Goal: Task Accomplishment & Management: Manage account settings

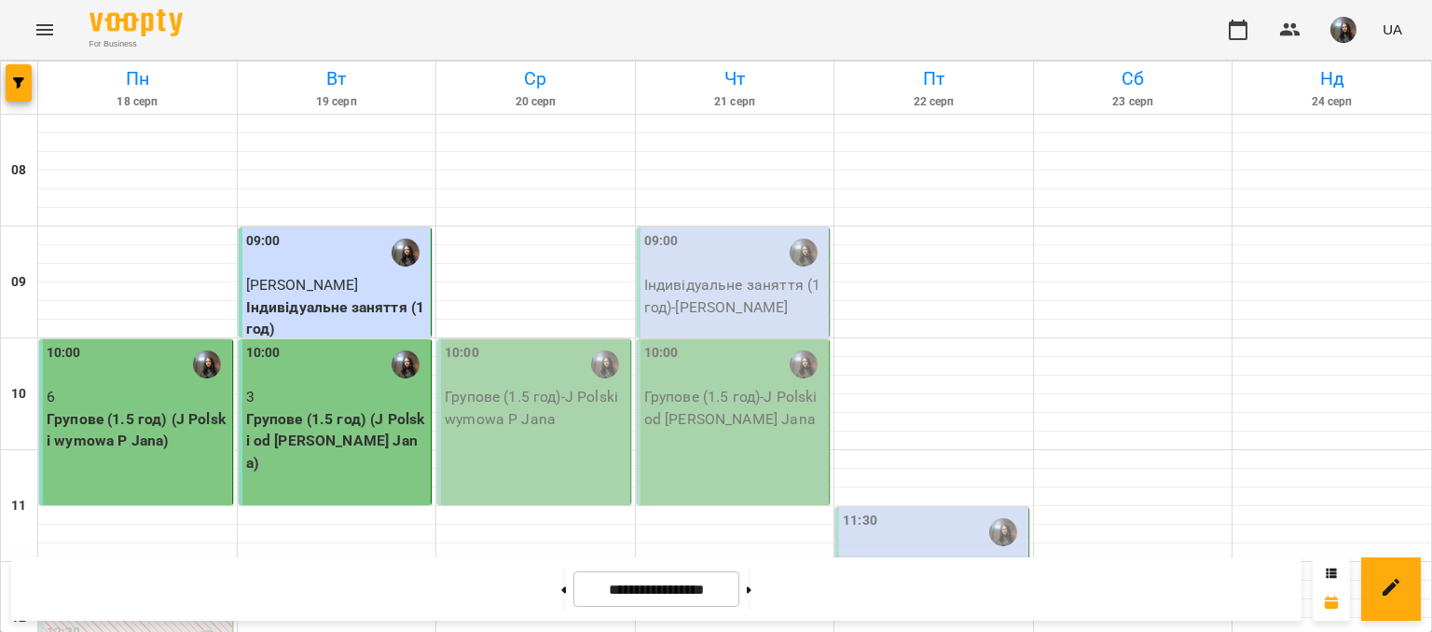
scroll to position [652, 0]
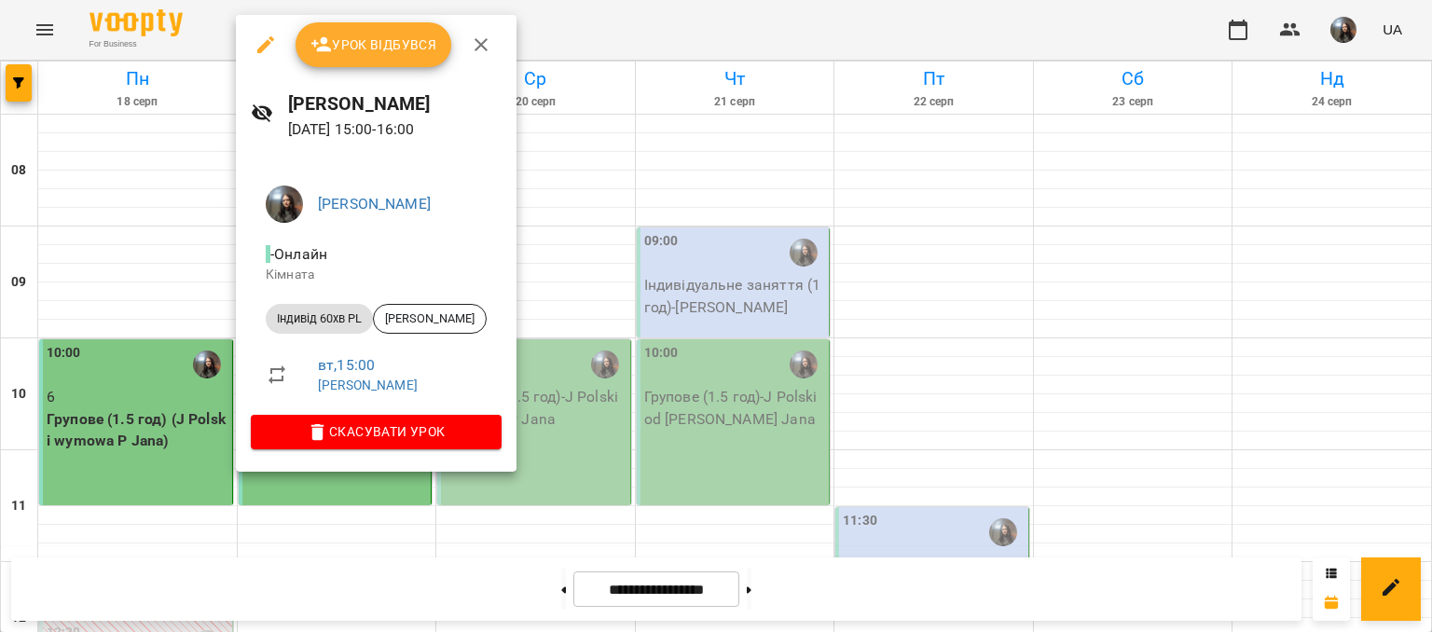
click at [393, 45] on span "Урок відбувся" at bounding box center [373, 45] width 127 height 22
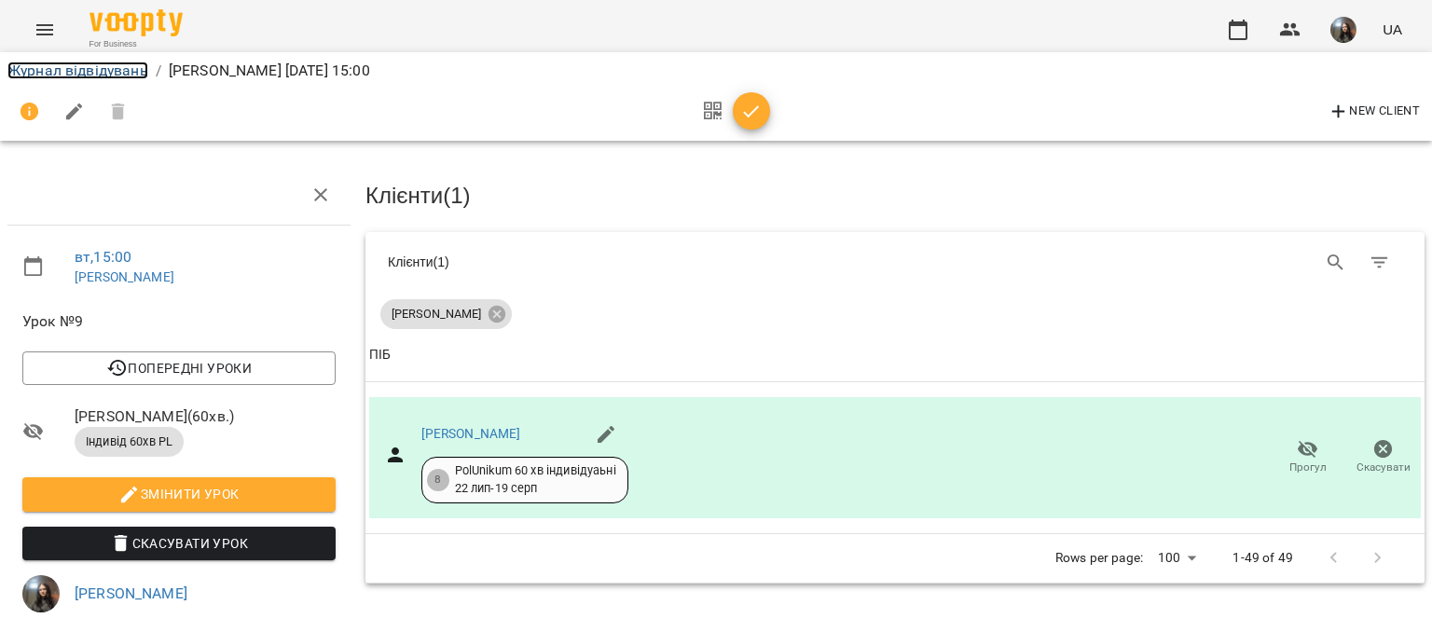
click at [58, 68] on link "Журнал відвідувань" at bounding box center [77, 71] width 141 height 18
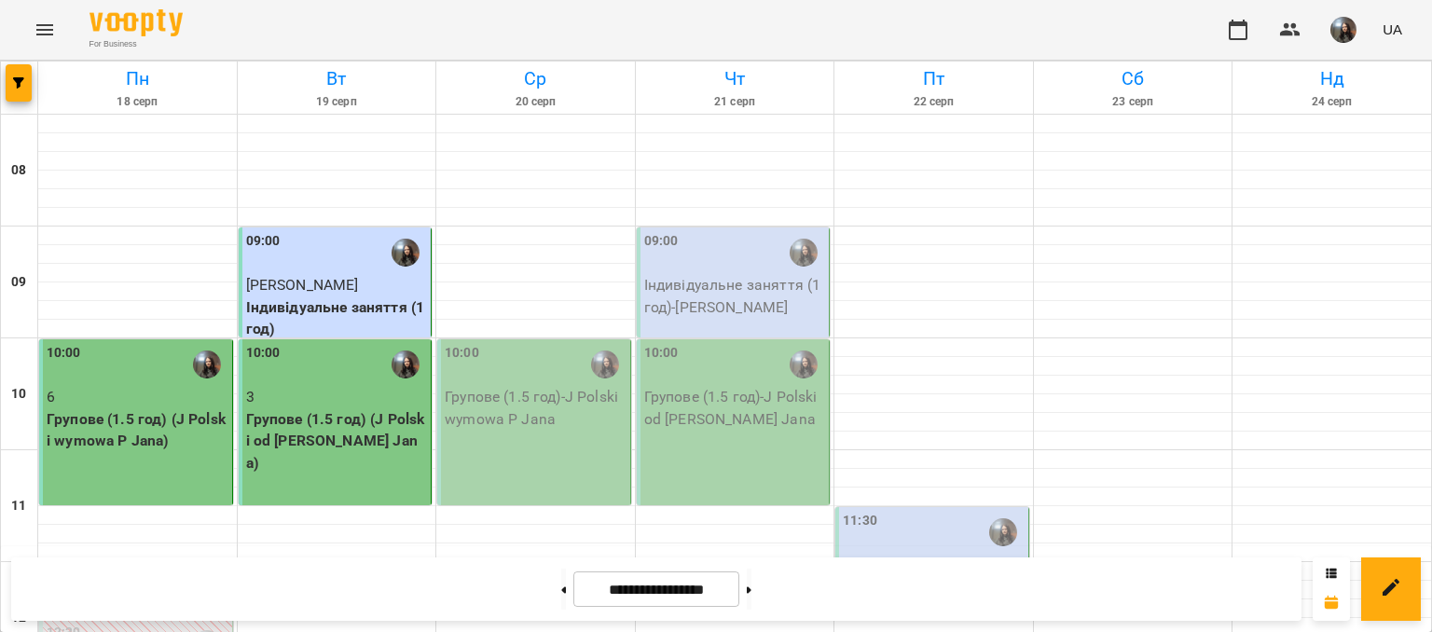
scroll to position [466, 0]
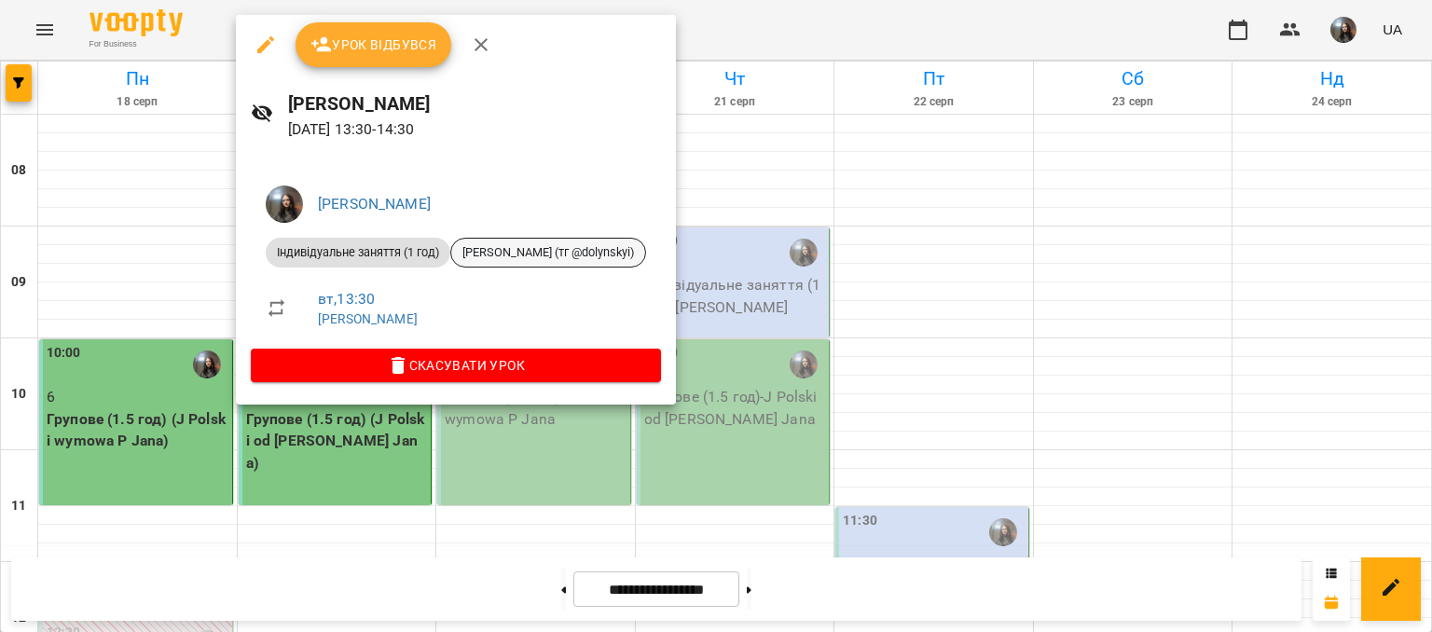
click at [512, 244] on span "[PERSON_NAME] (тг @dolynskyi)" at bounding box center [548, 252] width 194 height 17
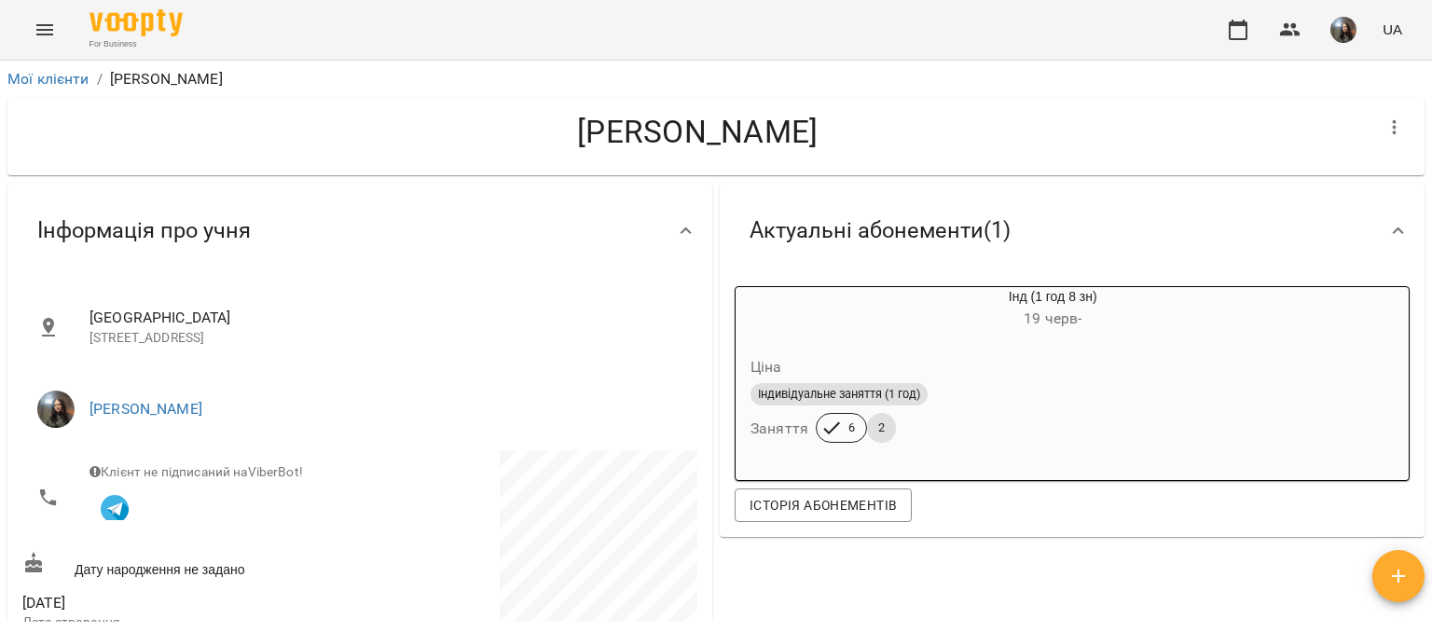
click at [30, 11] on div "For Business UA" at bounding box center [716, 30] width 1432 height 60
click at [51, 56] on div "For Business UA" at bounding box center [716, 30] width 1432 height 60
click at [28, 22] on button "Menu" at bounding box center [44, 29] width 45 height 45
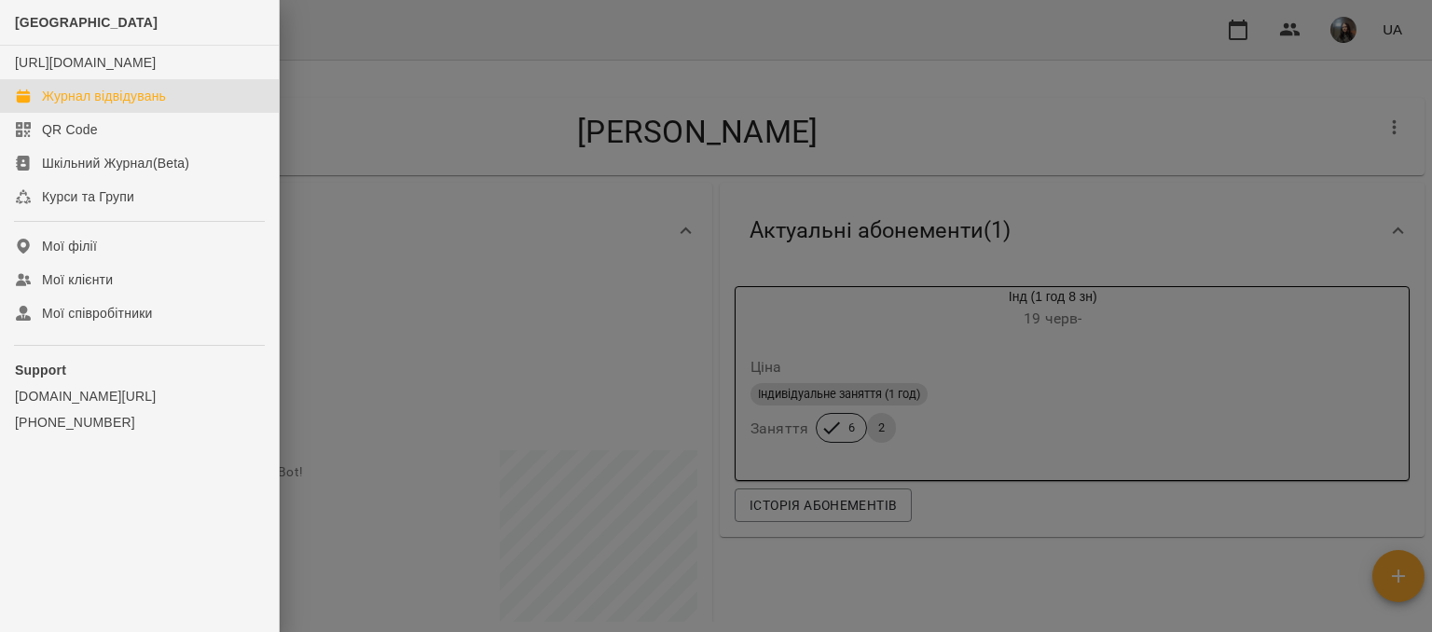
click at [112, 105] on div "Журнал відвідувань" at bounding box center [104, 96] width 124 height 19
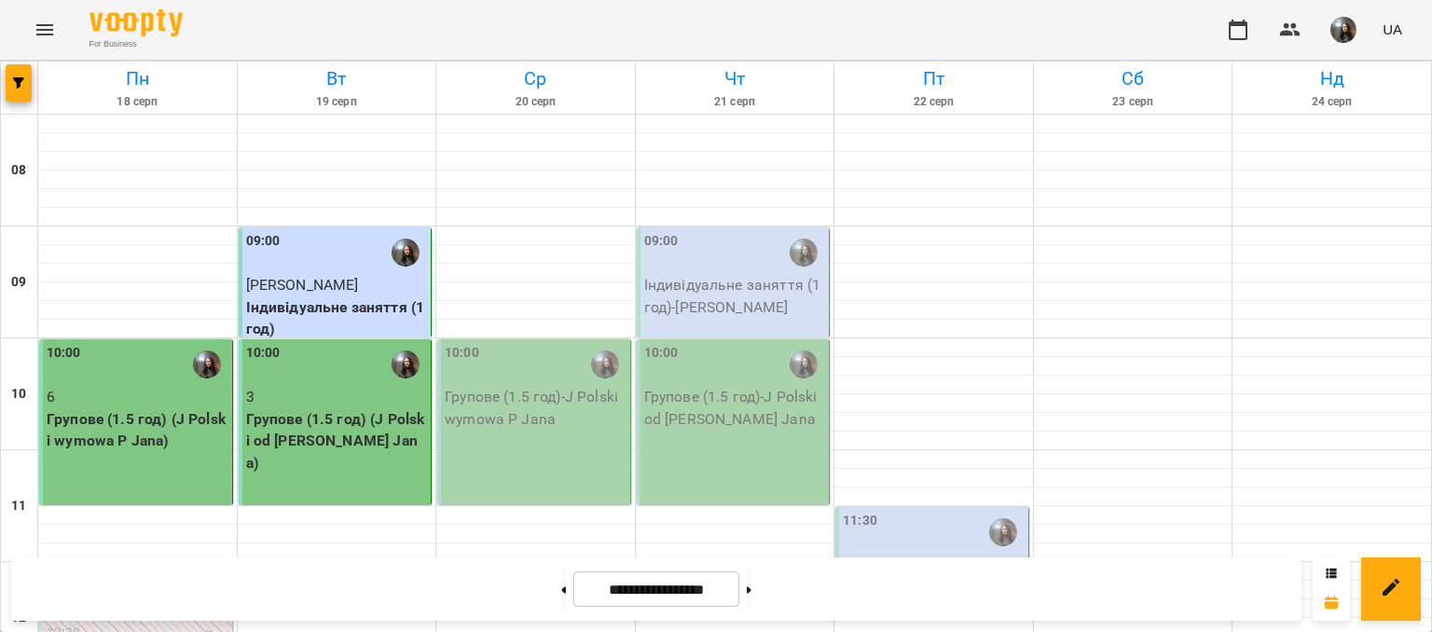
scroll to position [559, 0]
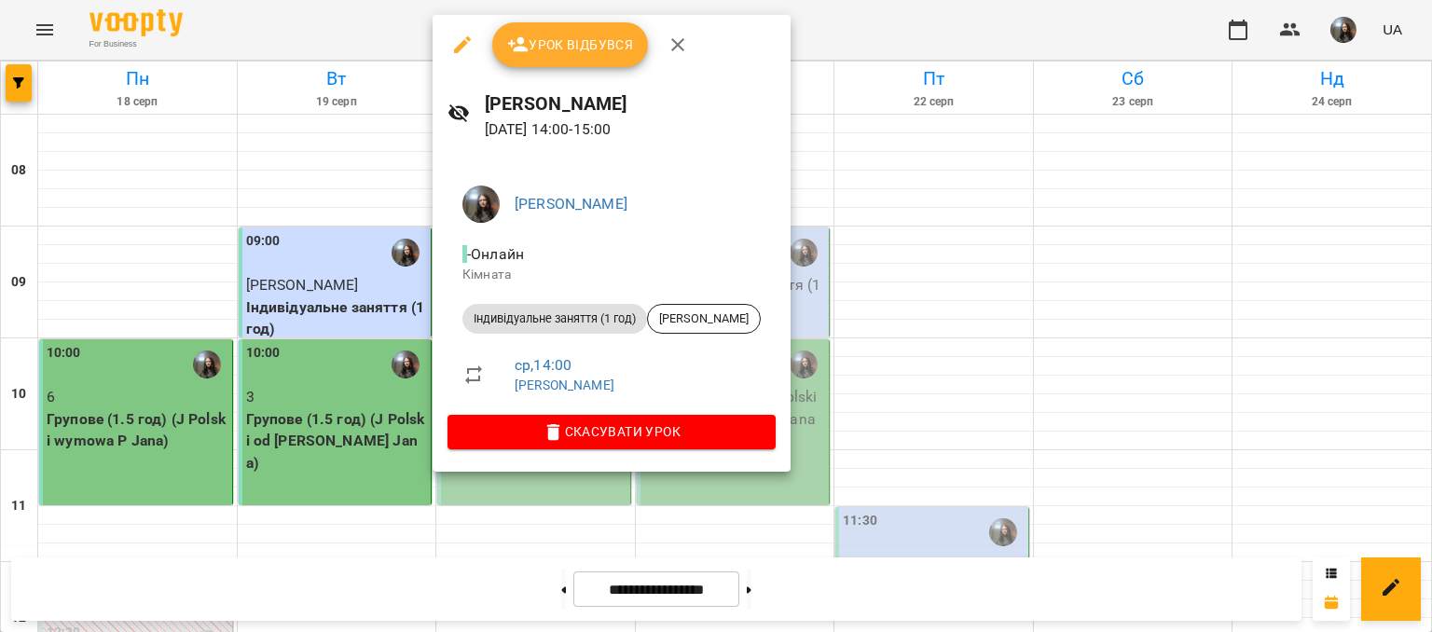
click at [596, 426] on span "Скасувати Урок" at bounding box center [611, 431] width 298 height 22
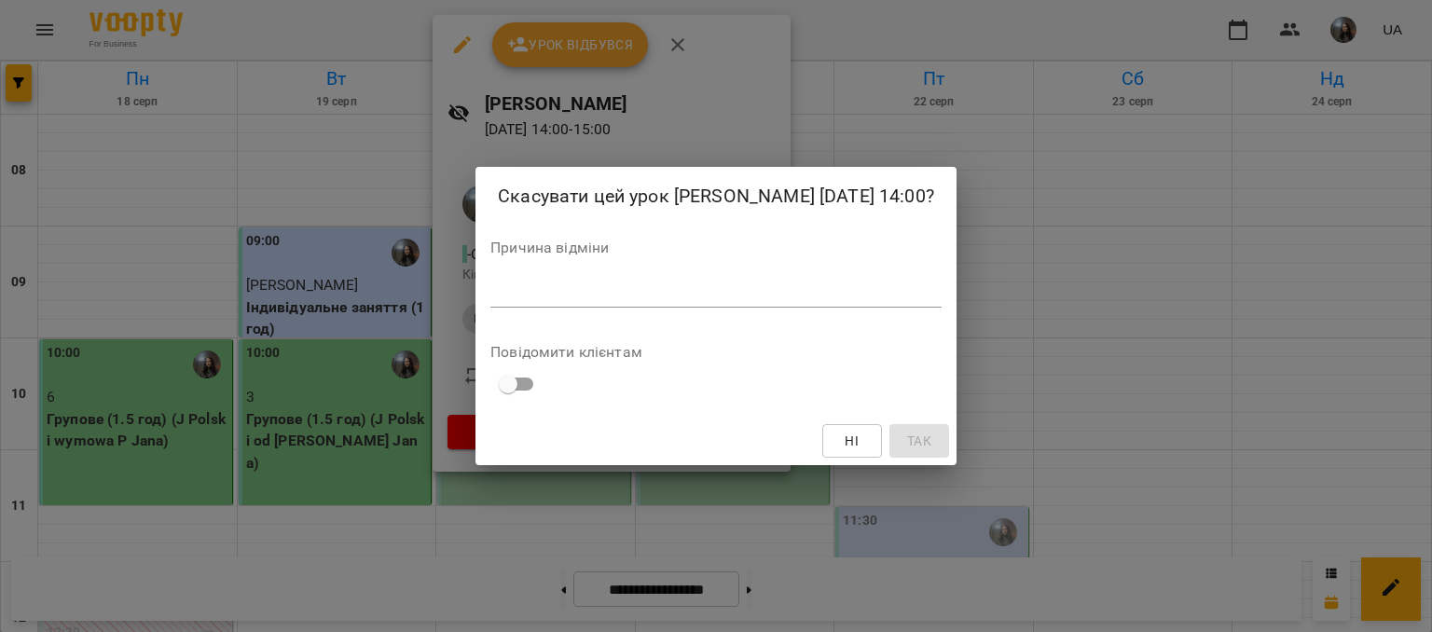
click at [528, 315] on div "Причина відміни *" at bounding box center [715, 277] width 451 height 75
click at [490, 292] on div "*" at bounding box center [715, 293] width 451 height 30
type textarea "*"
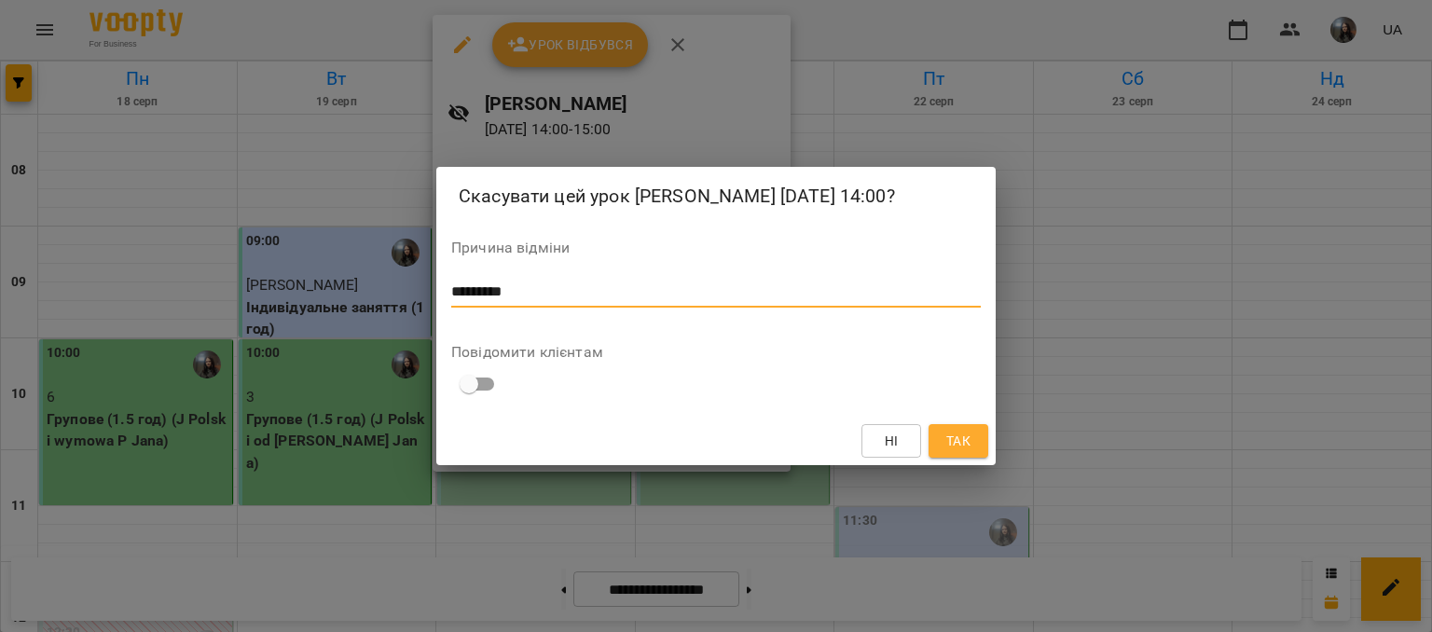
type textarea "*********"
click at [954, 458] on button "Так" at bounding box center [958, 441] width 60 height 34
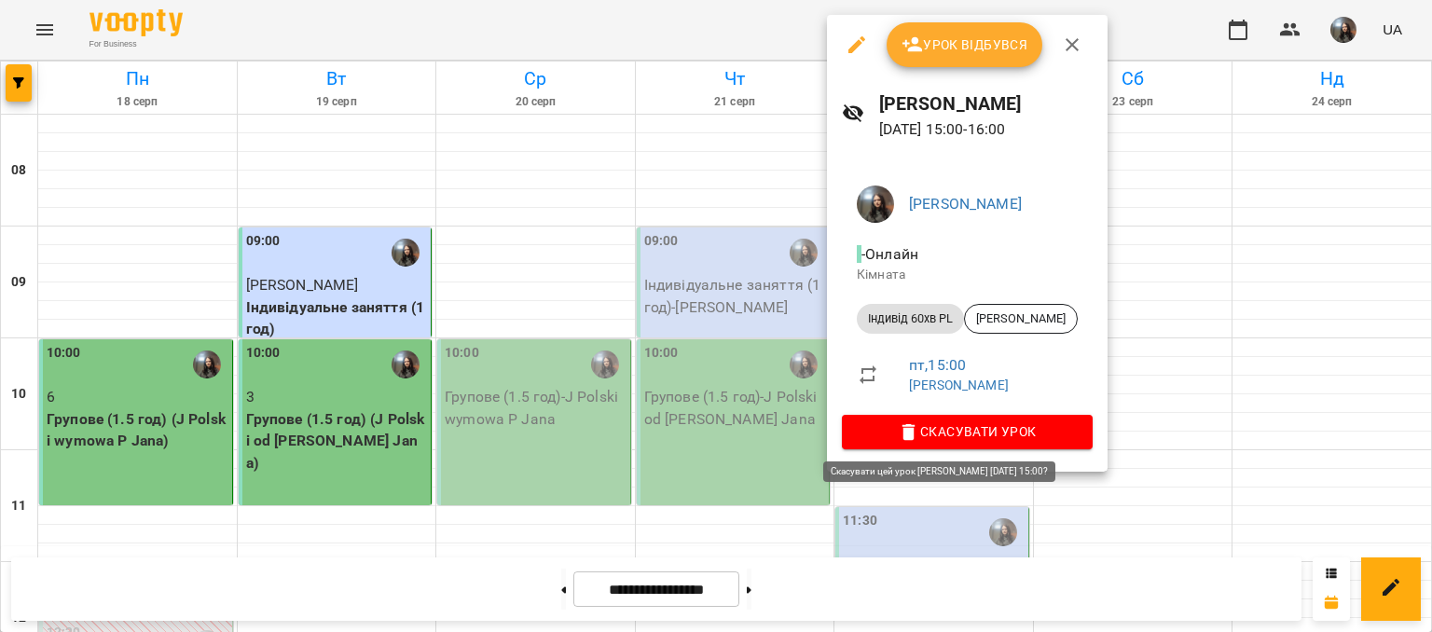
click at [911, 436] on icon "button" at bounding box center [908, 432] width 22 height 22
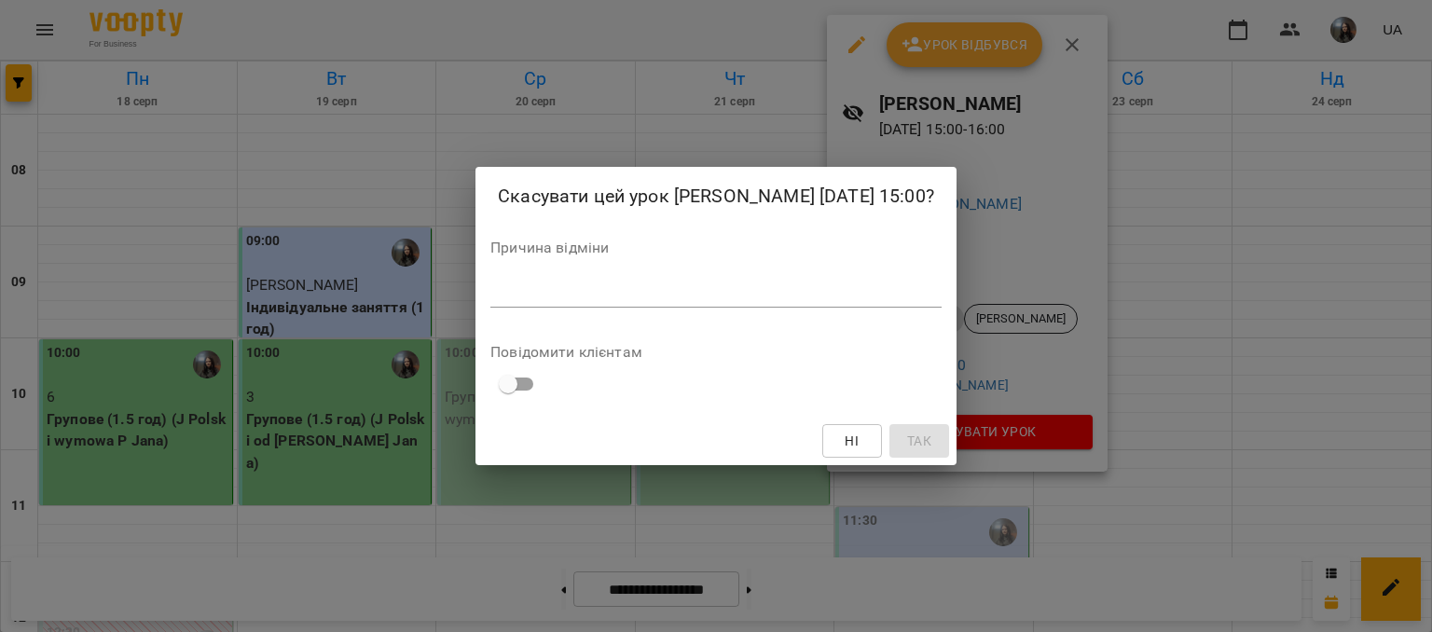
click at [692, 301] on textarea at bounding box center [715, 292] width 451 height 18
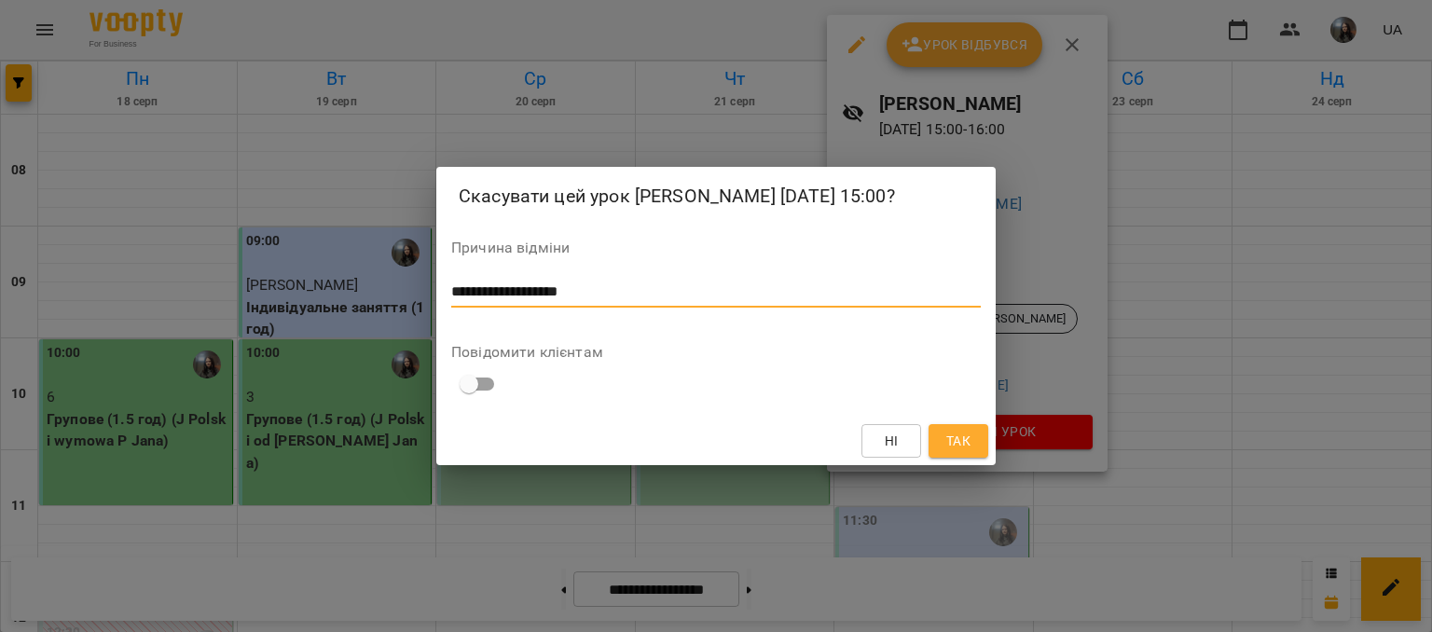
type textarea "**********"
click at [954, 452] on span "Так" at bounding box center [958, 441] width 24 height 22
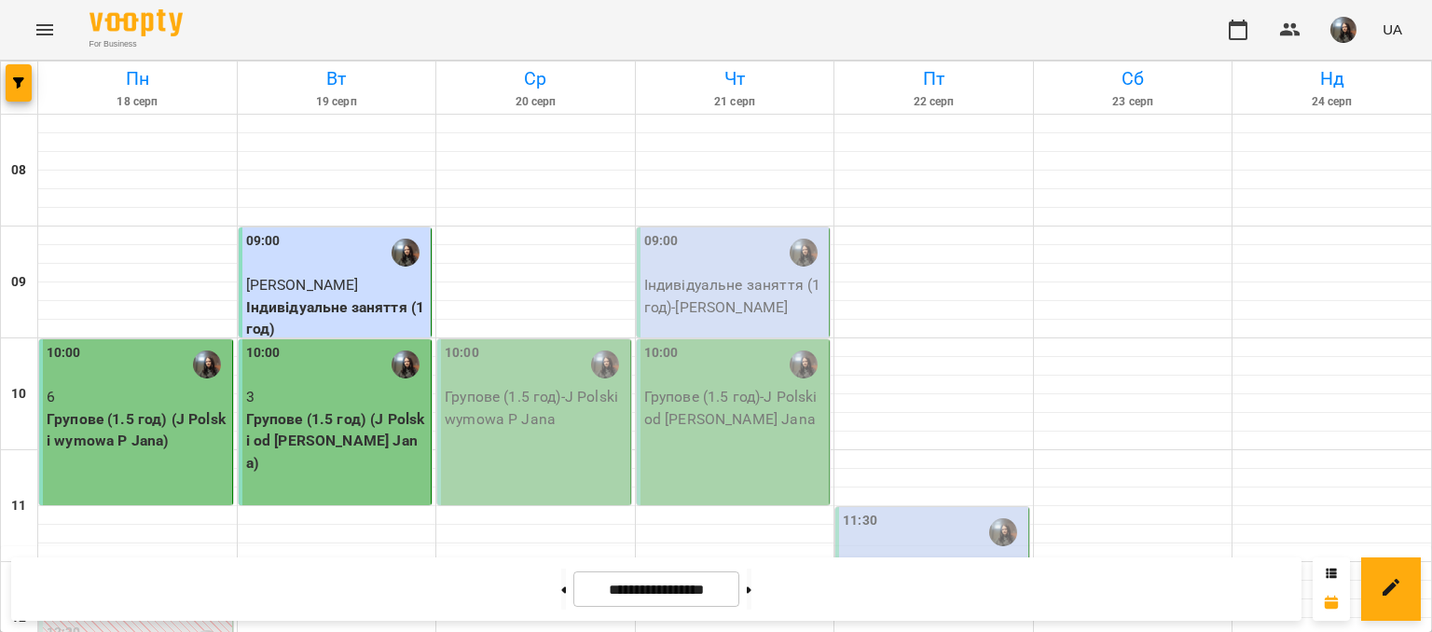
scroll to position [186, 0]
click at [906, 554] on p "Індивідуальне заняття (1 год) - [PERSON_NAME]" at bounding box center [934, 576] width 182 height 44
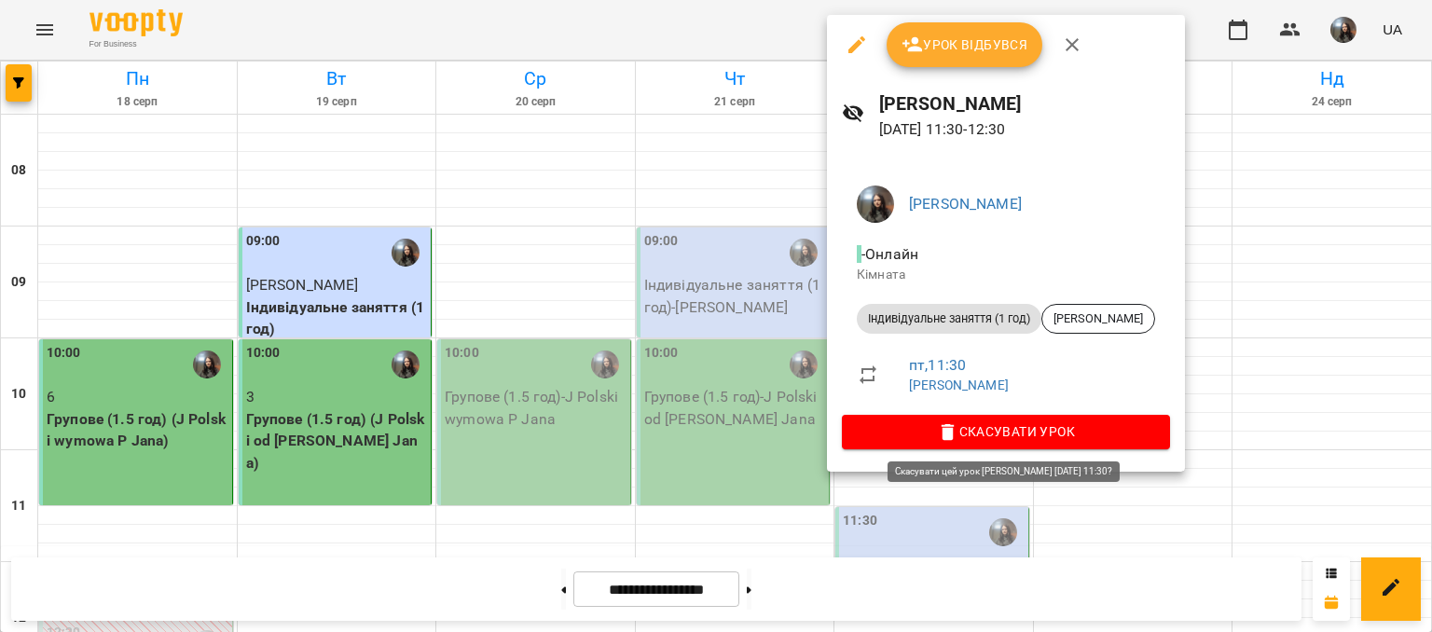
click at [1016, 432] on span "Скасувати Урок" at bounding box center [1005, 431] width 298 height 22
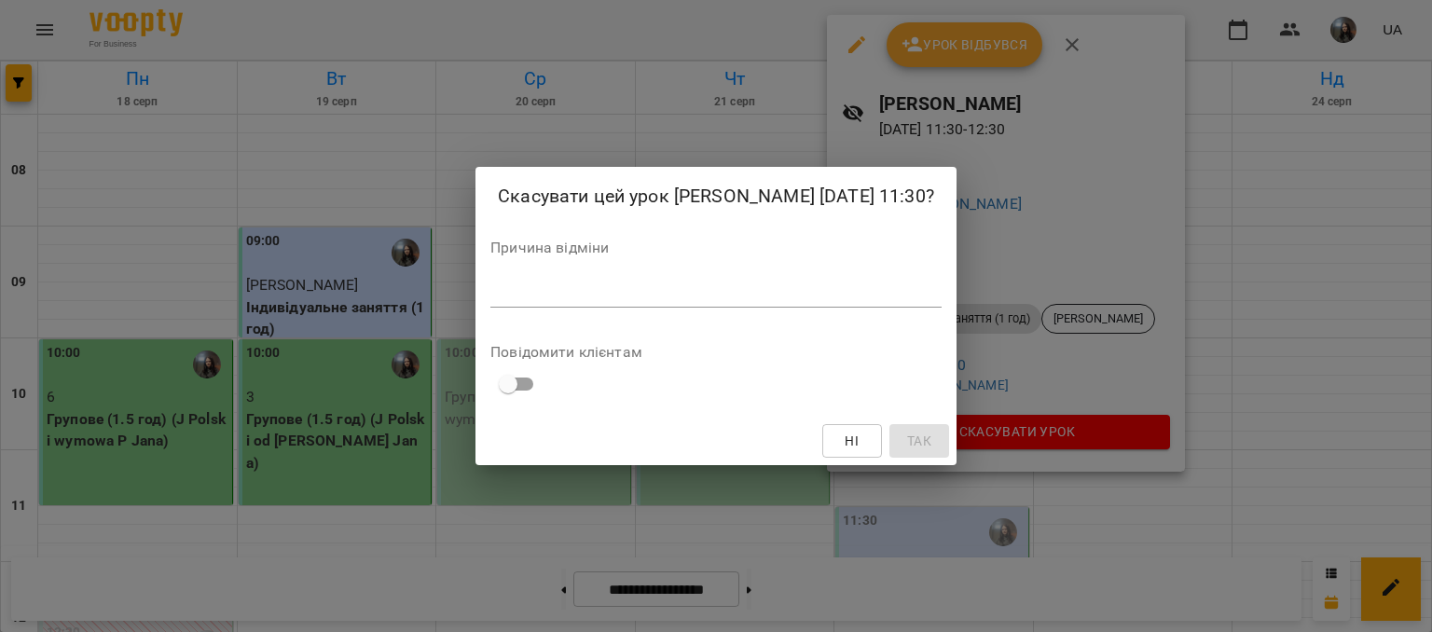
click at [662, 301] on textarea at bounding box center [715, 292] width 451 height 18
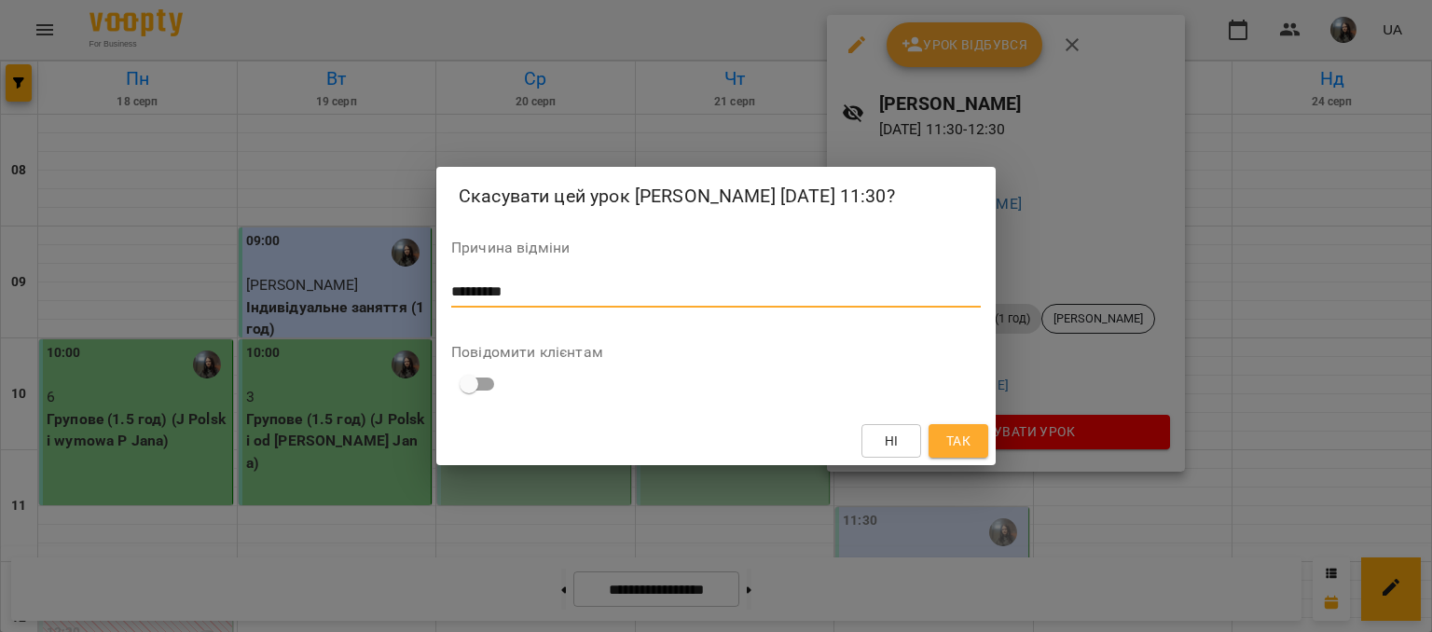
type textarea "*********"
click at [954, 452] on span "Так" at bounding box center [958, 441] width 24 height 22
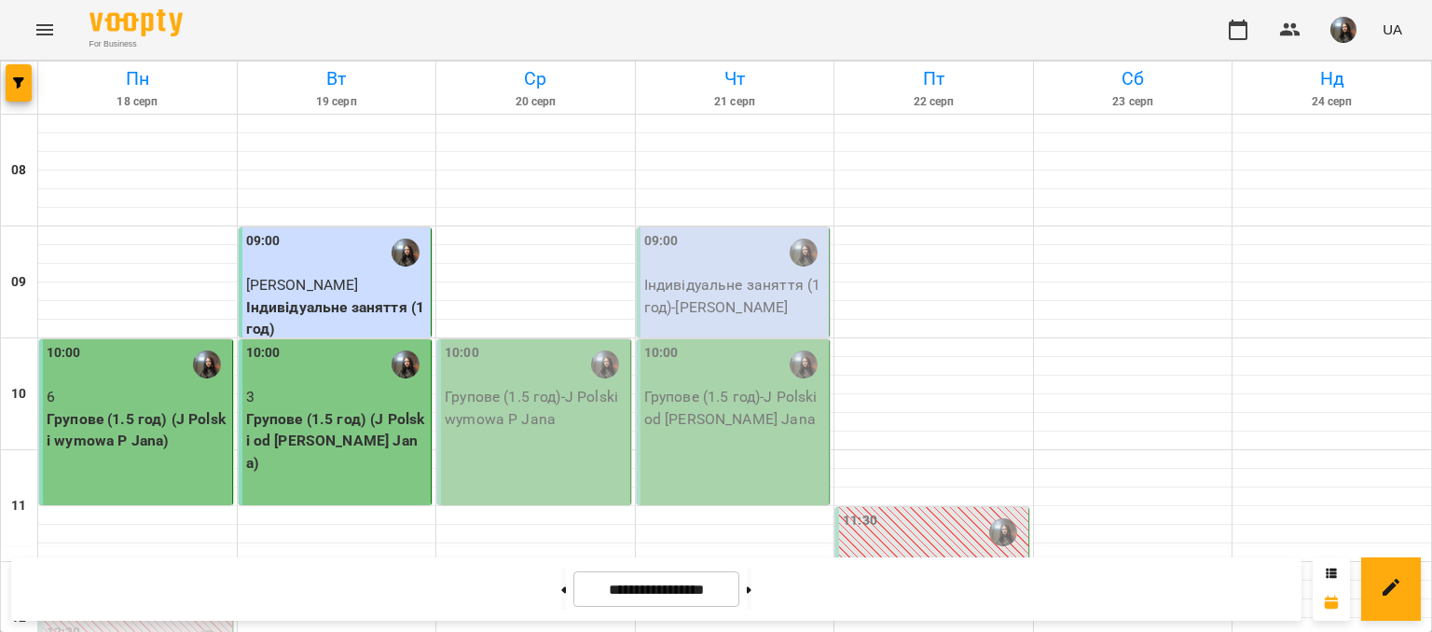
scroll to position [559, 0]
click at [751, 596] on button at bounding box center [749, 589] width 5 height 41
type input "**********"
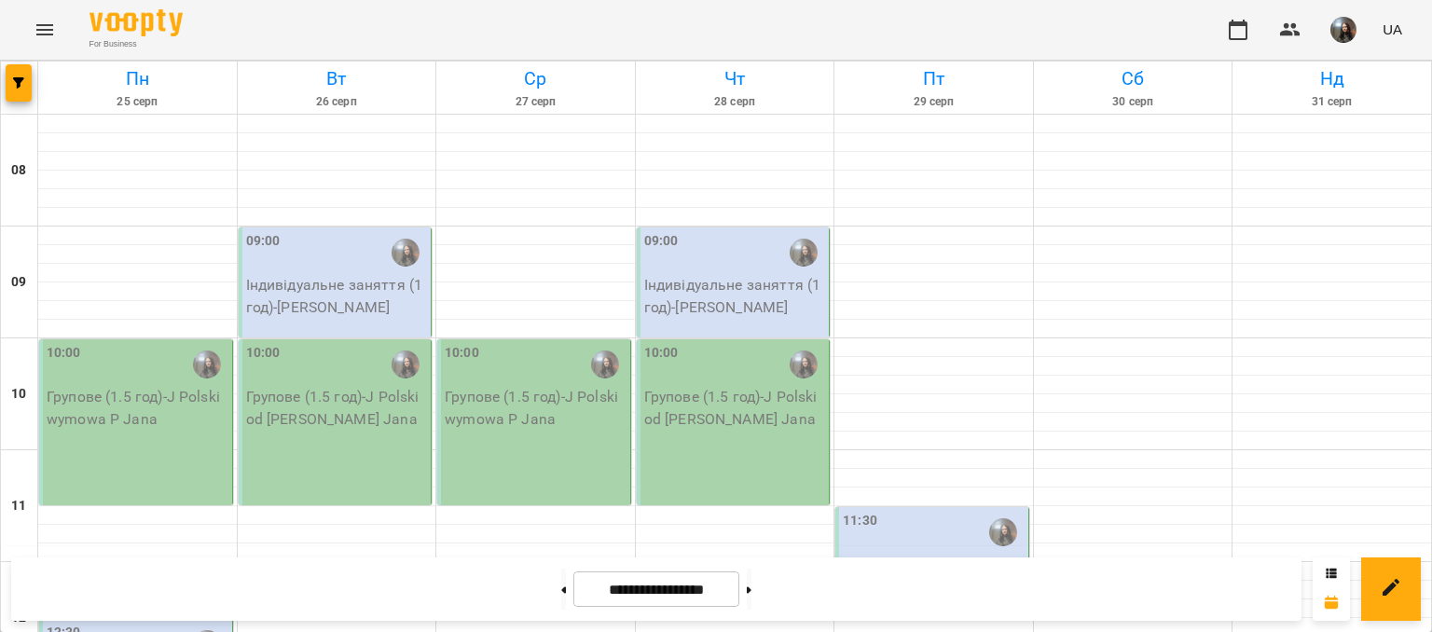
scroll to position [280, 0]
